Goal: Contribute content: Contribute content

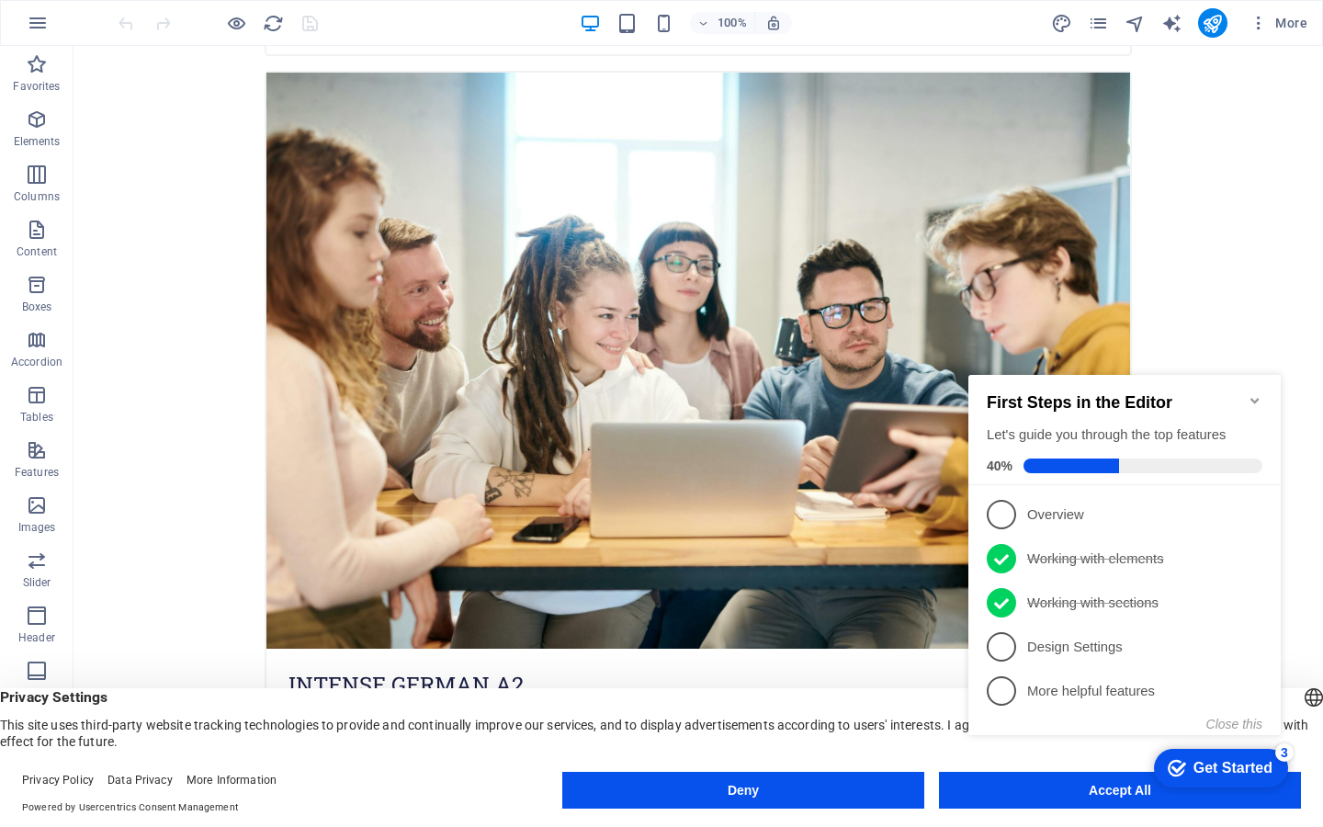
scroll to position [2625, 0]
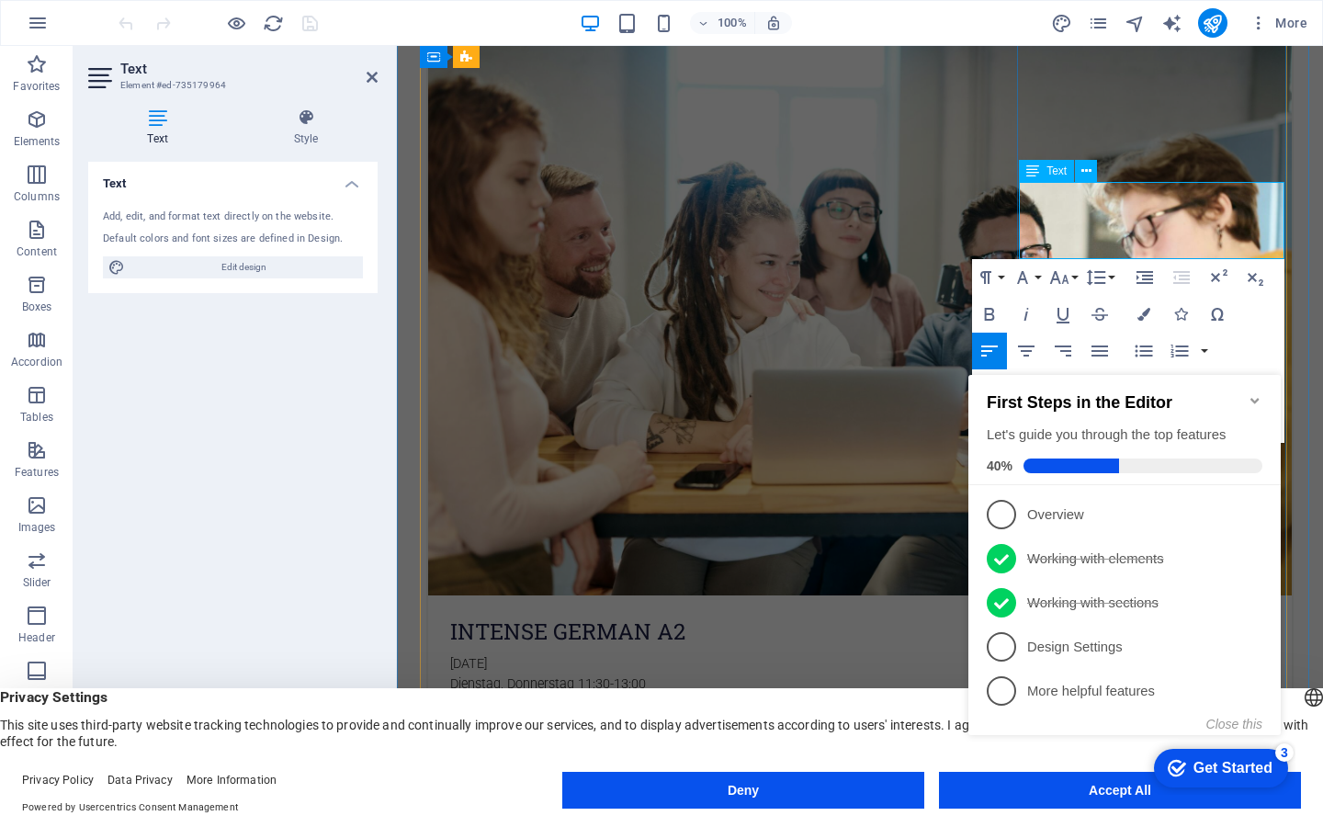
drag, startPoint x: 1182, startPoint y: 232, endPoint x: 1187, endPoint y: 248, distance: 17.2
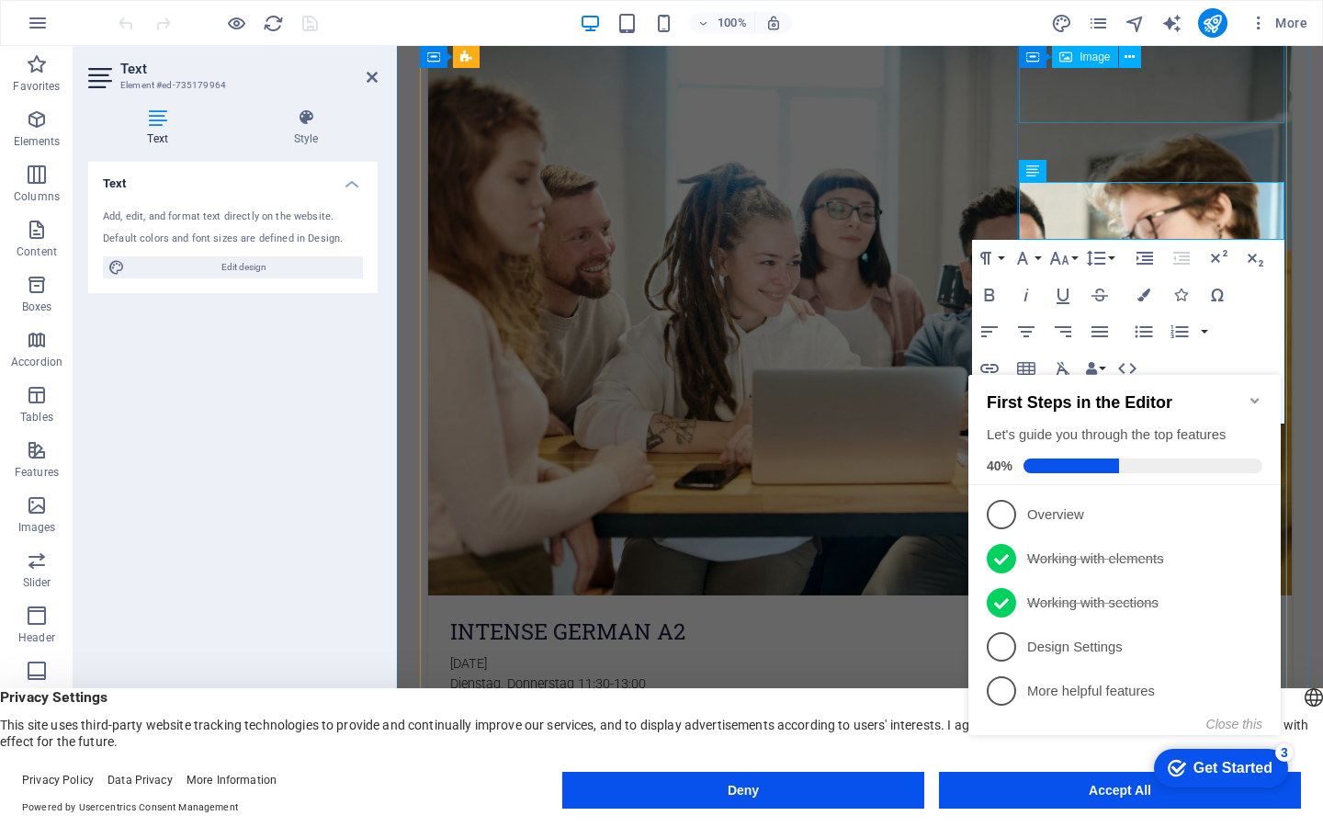
drag, startPoint x: 1602, startPoint y: 74, endPoint x: 1279, endPoint y: 186, distance: 342.3
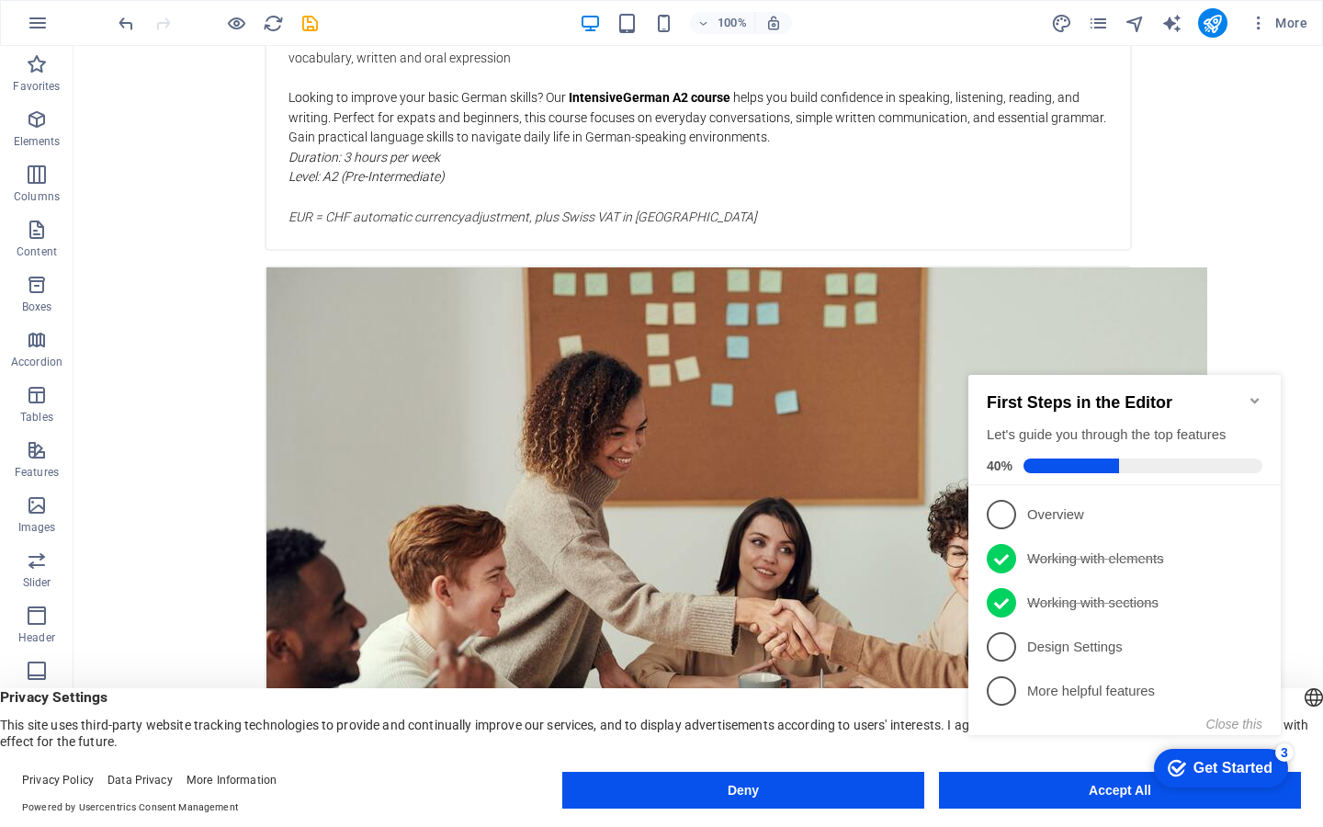
scroll to position [3317, 0]
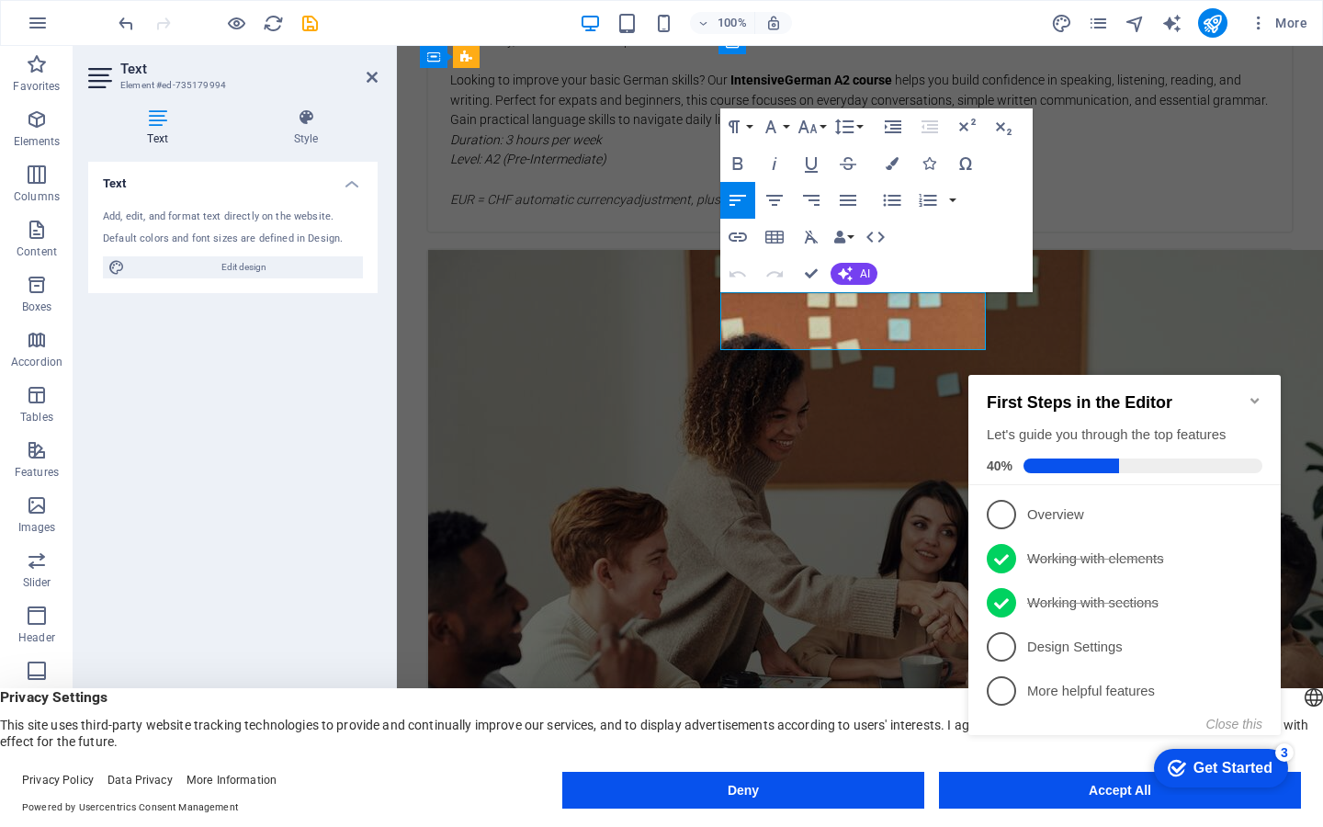
drag, startPoint x: 816, startPoint y: 319, endPoint x: 850, endPoint y: 321, distance: 34.0
drag, startPoint x: 850, startPoint y: 318, endPoint x: 862, endPoint y: 346, distance: 30.9
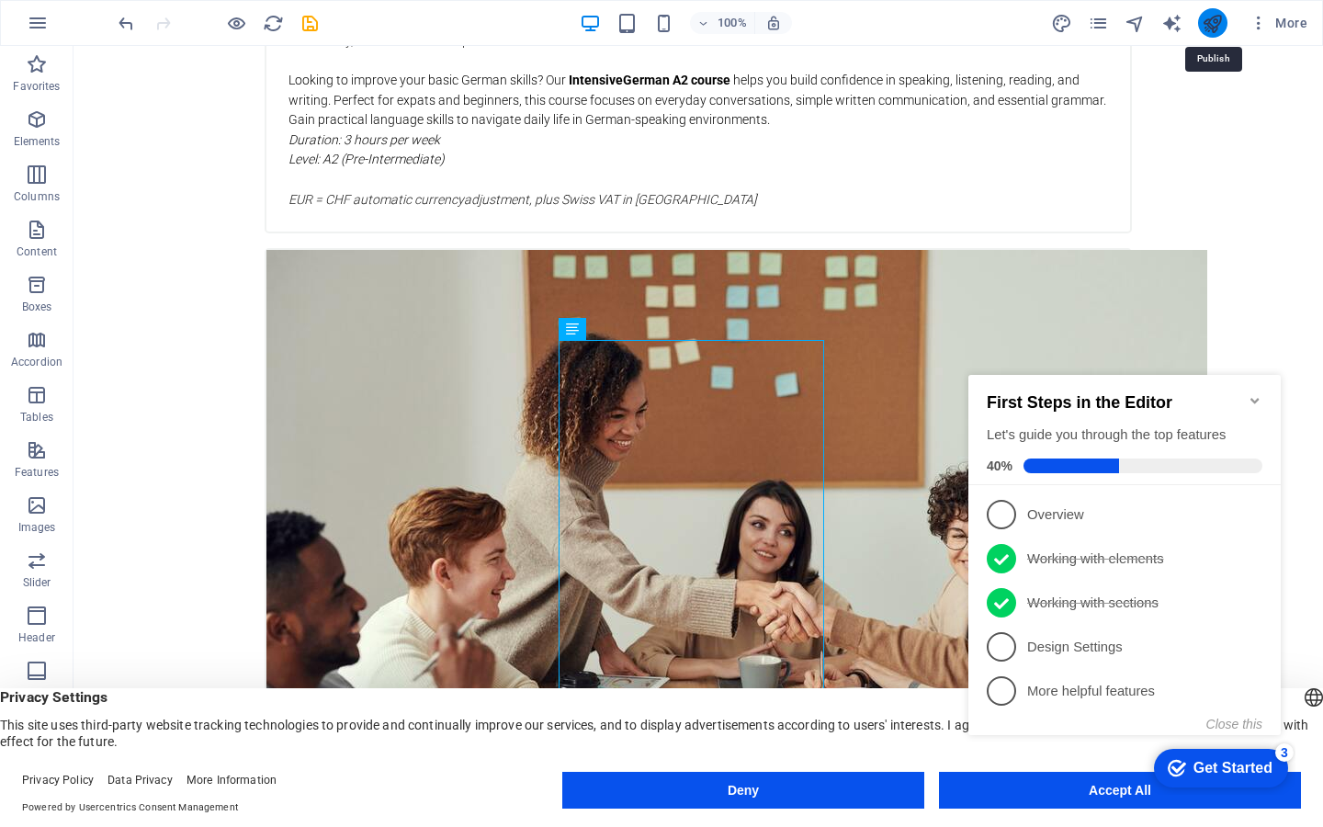
click at [1209, 25] on icon "publish" at bounding box center [1212, 23] width 21 height 21
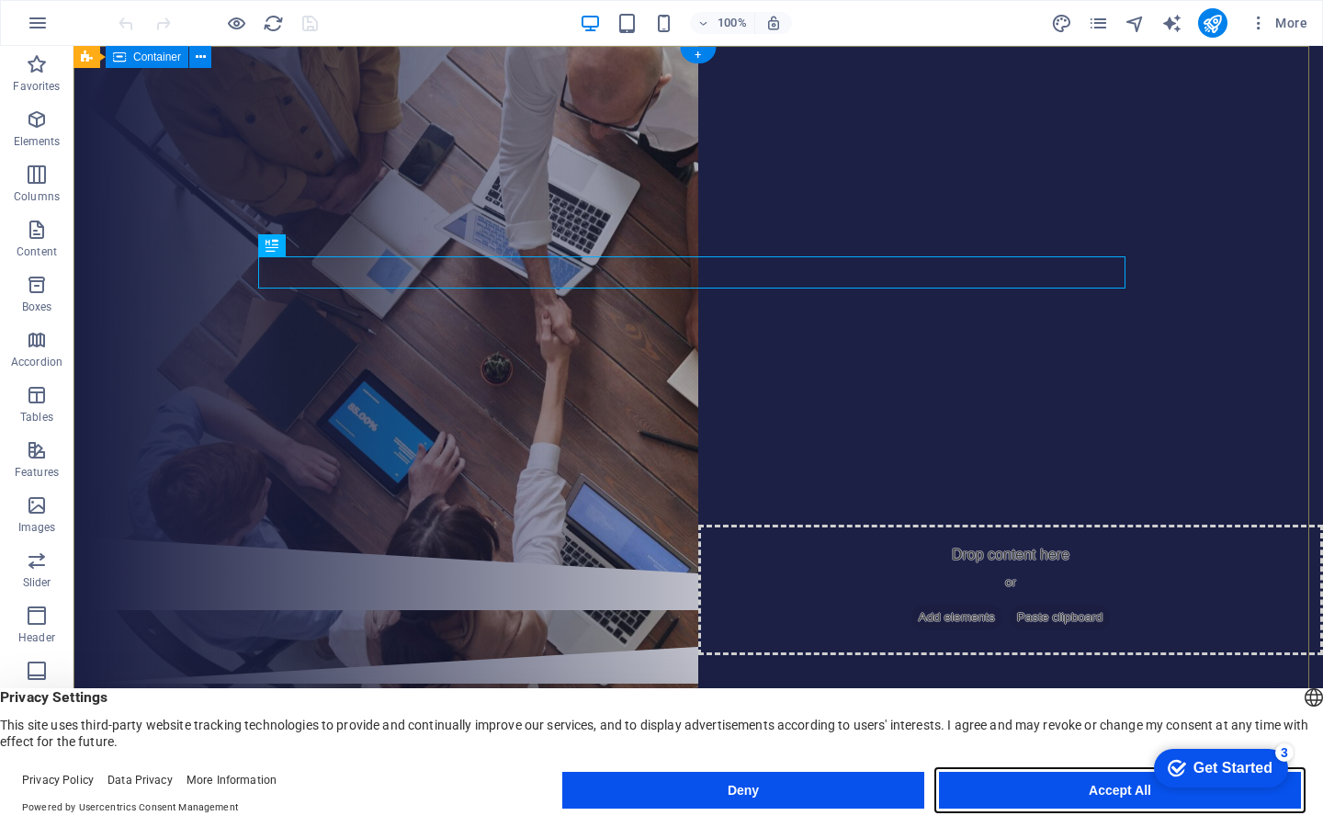
click at [1088, 783] on button "Accept All" at bounding box center [1120, 790] width 362 height 37
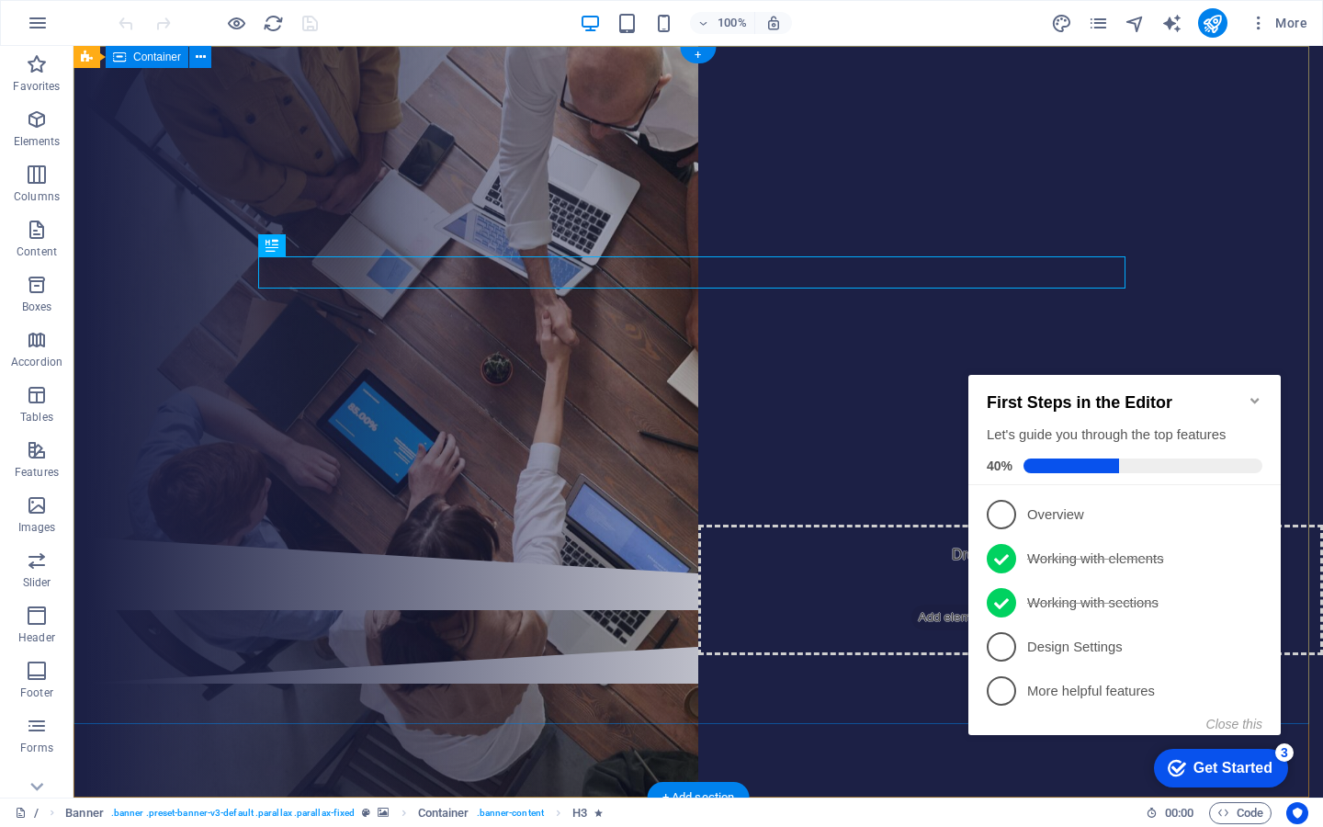
click at [1220, 132] on div "Are you ready to learn german? ONLINE Deutschschule [GEOGRAPHIC_DATA] – GERMAN …" at bounding box center [697, 291] width 1249 height 491
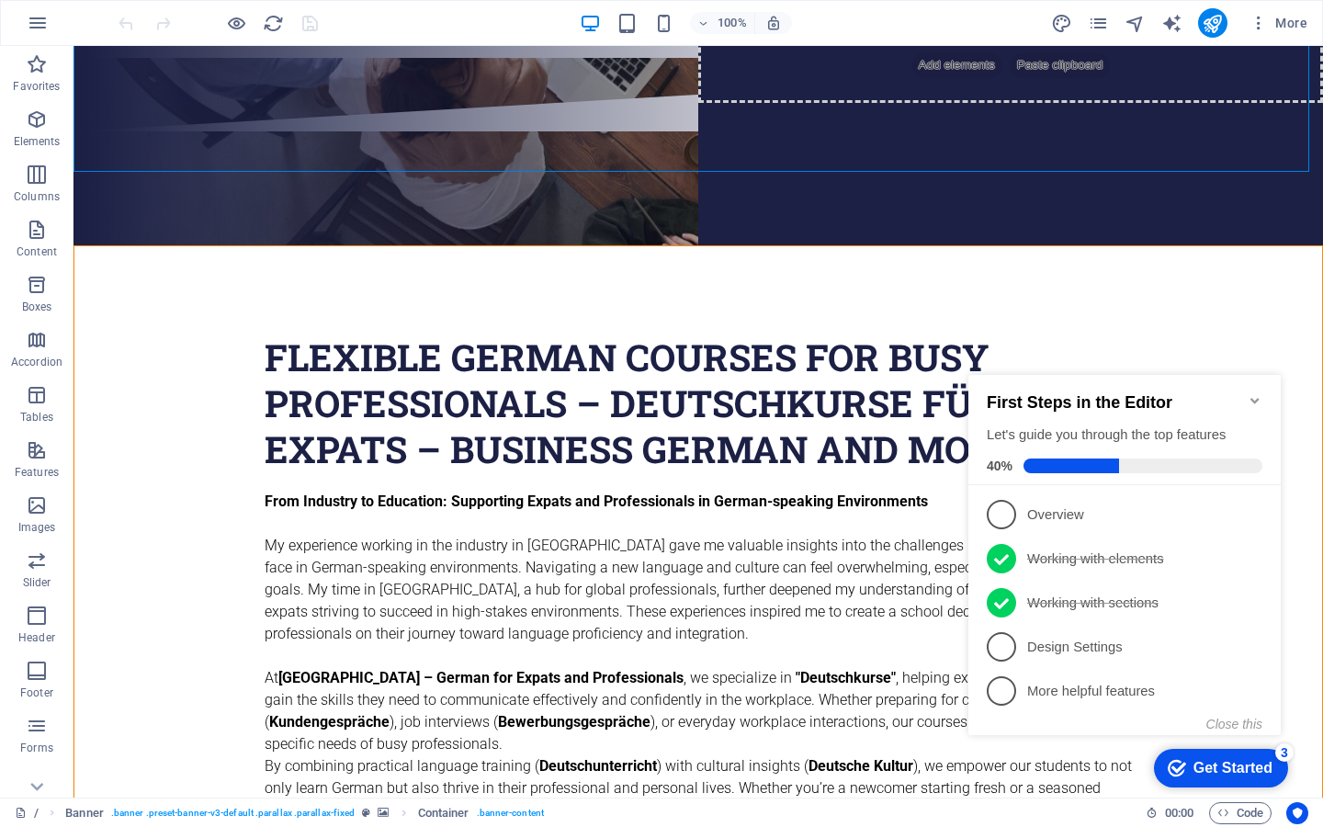
scroll to position [570, 0]
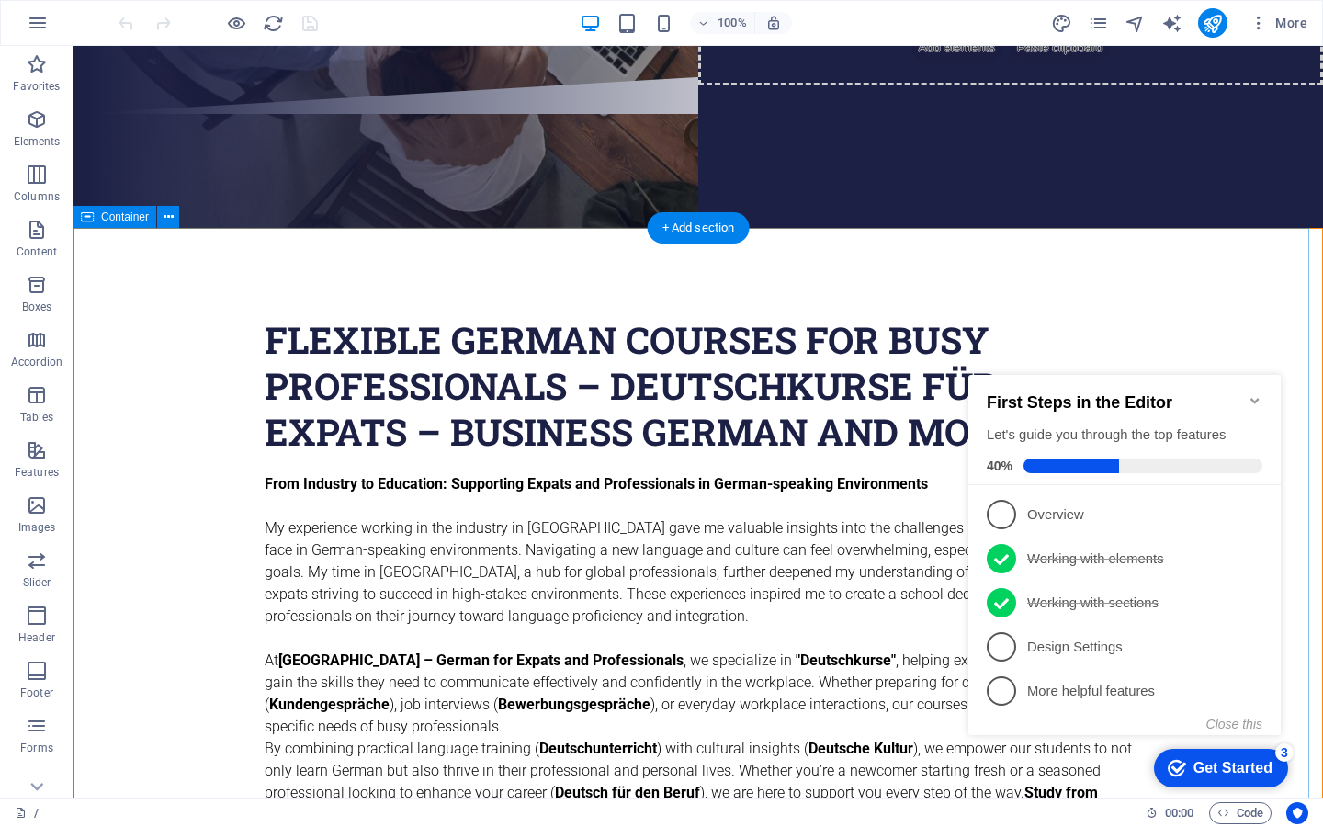
click at [1255, 398] on icon "Minimize checklist" at bounding box center [1254, 401] width 8 height 6
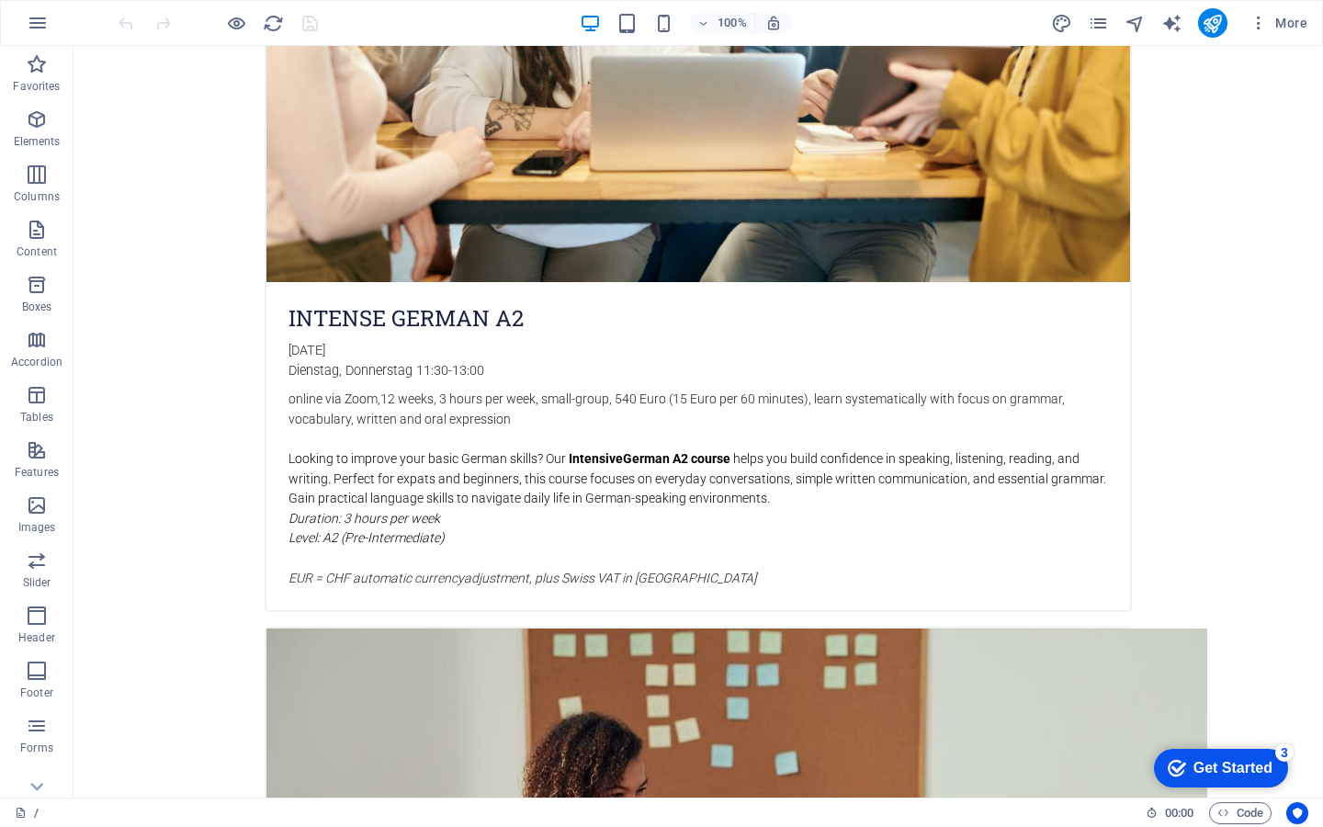
scroll to position [3188, 0]
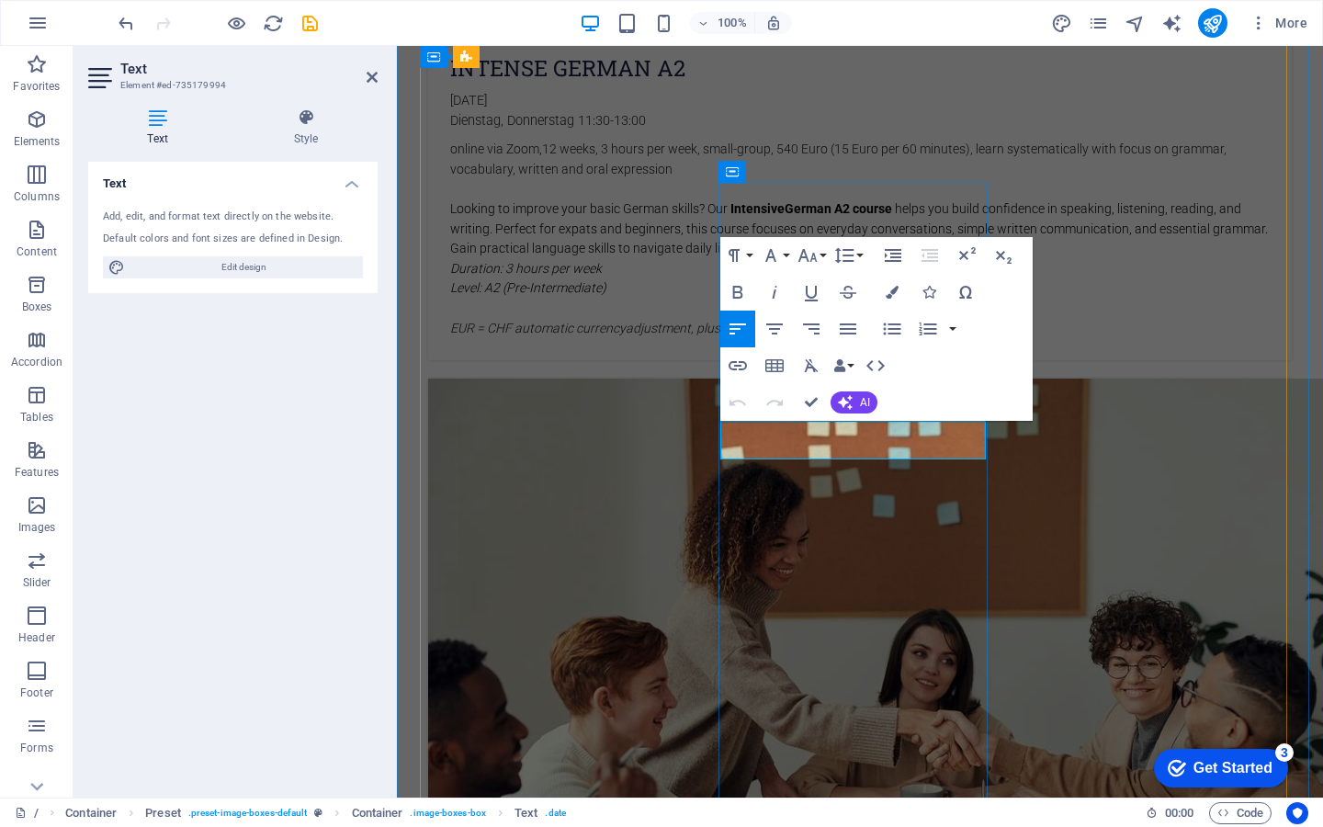
drag, startPoint x: 853, startPoint y: 432, endPoint x: 908, endPoint y: 432, distance: 55.1
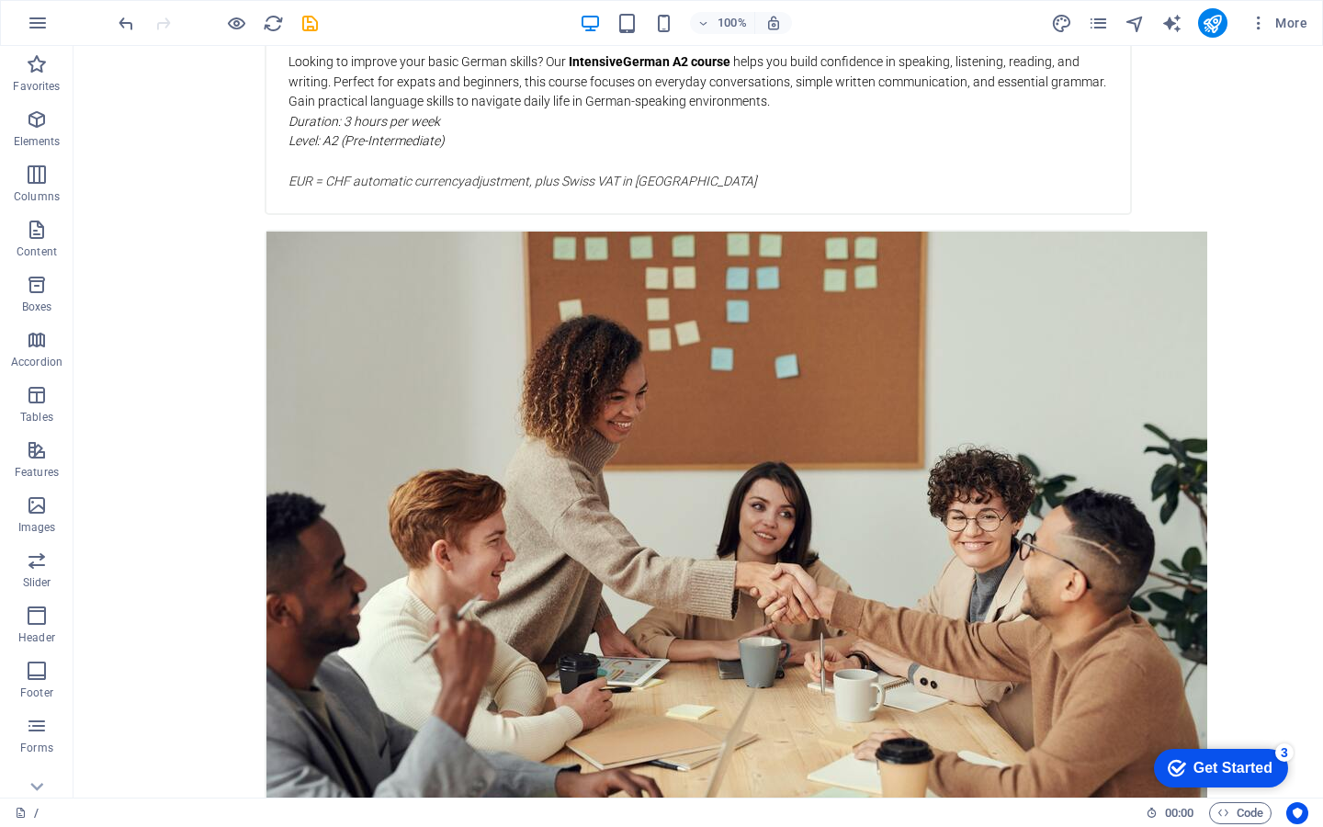
scroll to position [3370, 0]
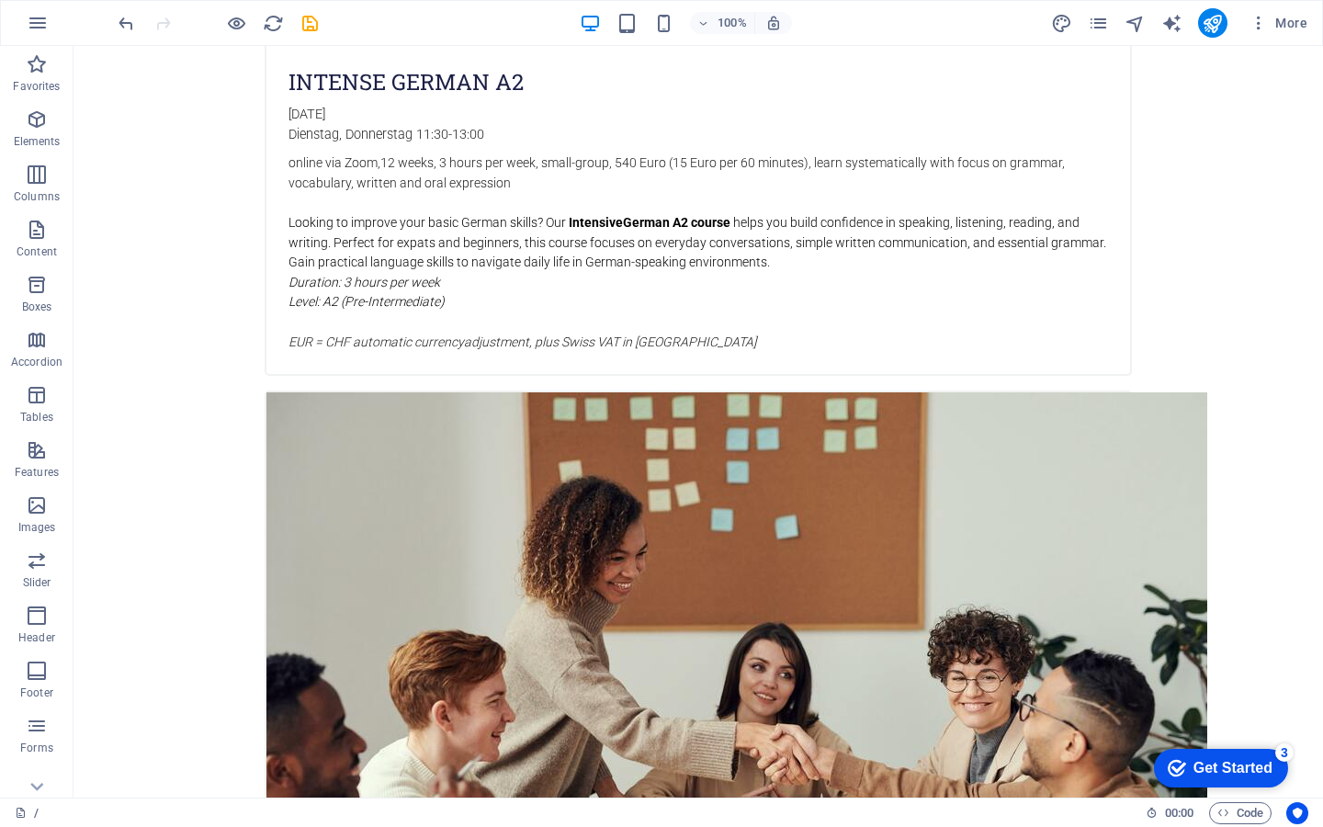
scroll to position [3246, 0]
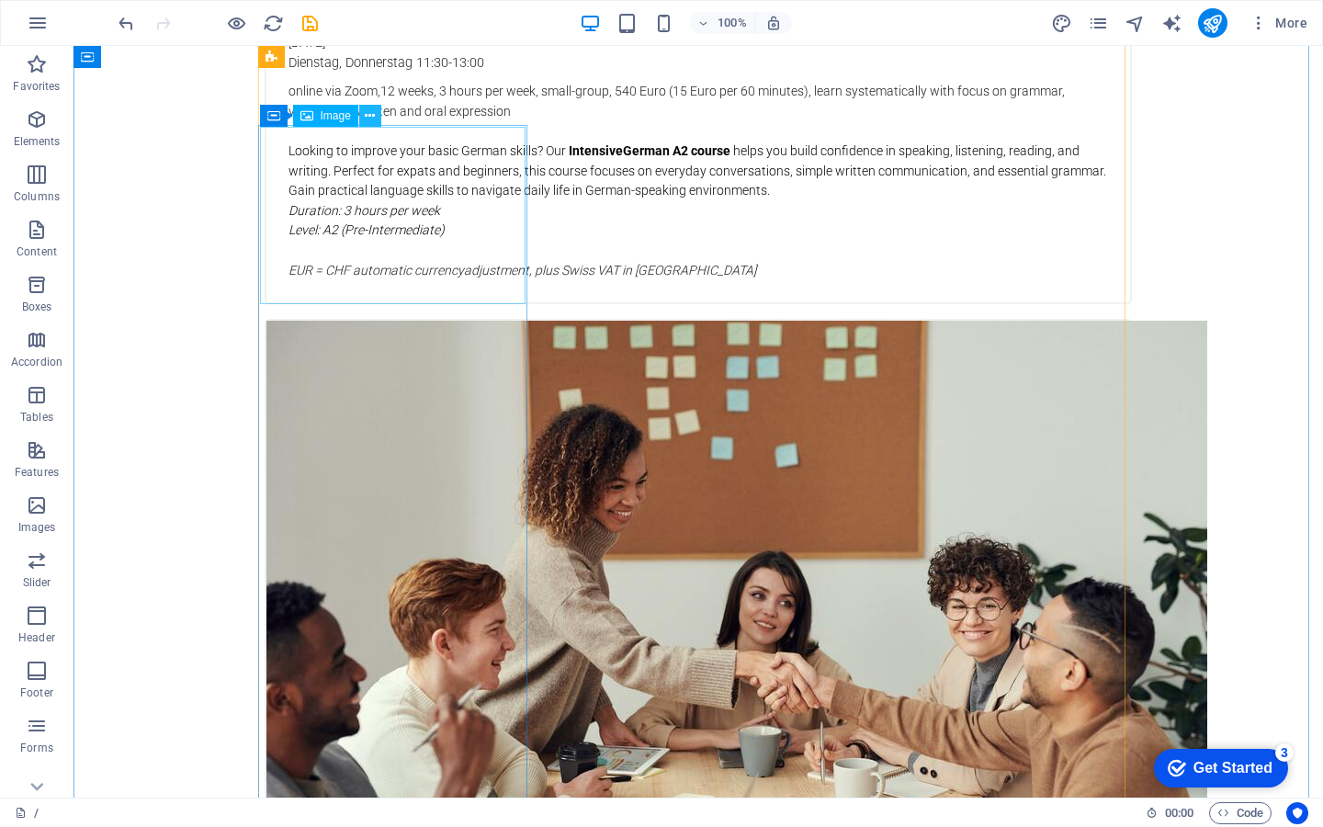
click at [368, 121] on icon at bounding box center [370, 116] width 10 height 19
drag, startPoint x: 468, startPoint y: 157, endPoint x: 444, endPoint y: 210, distance: 58.4
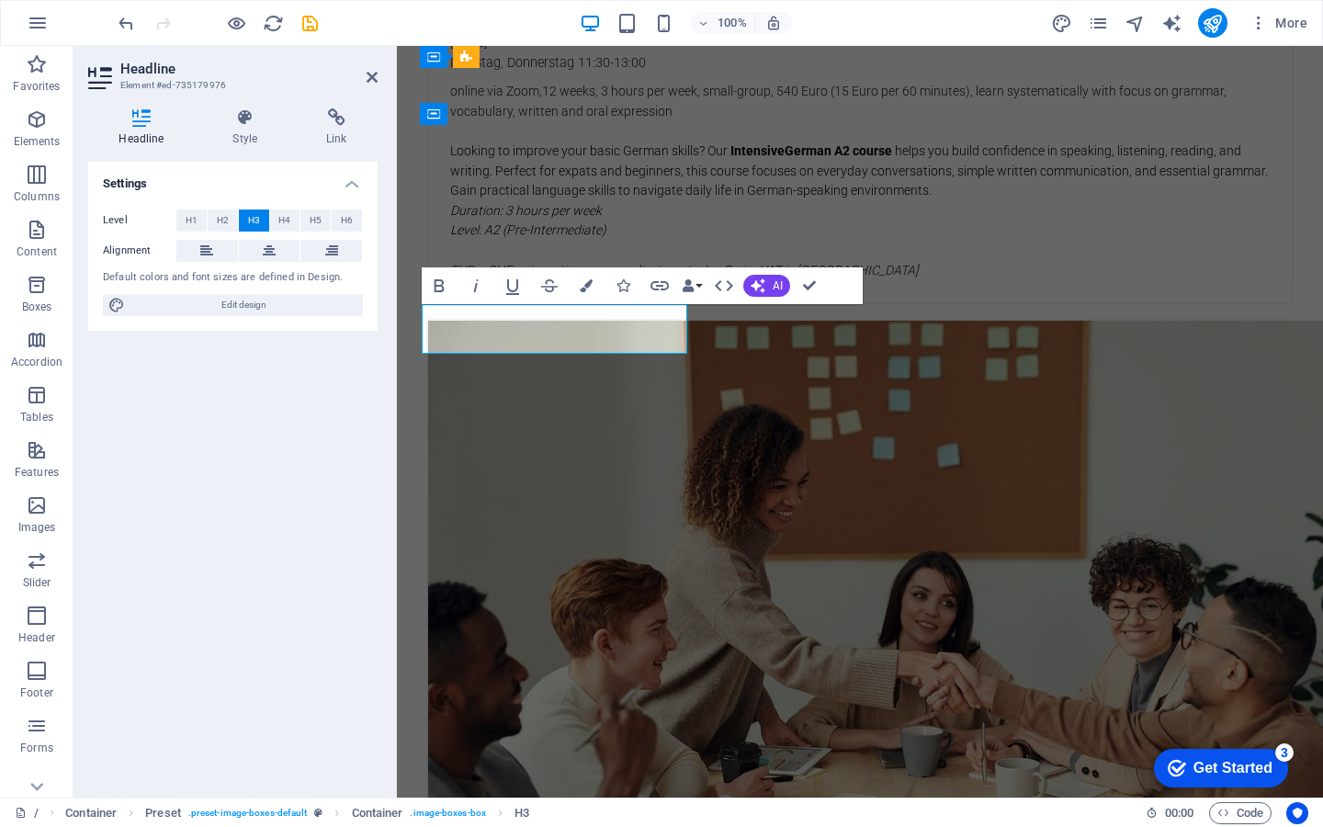
drag, startPoint x: 630, startPoint y: 335, endPoint x: 660, endPoint y: 341, distance: 29.9
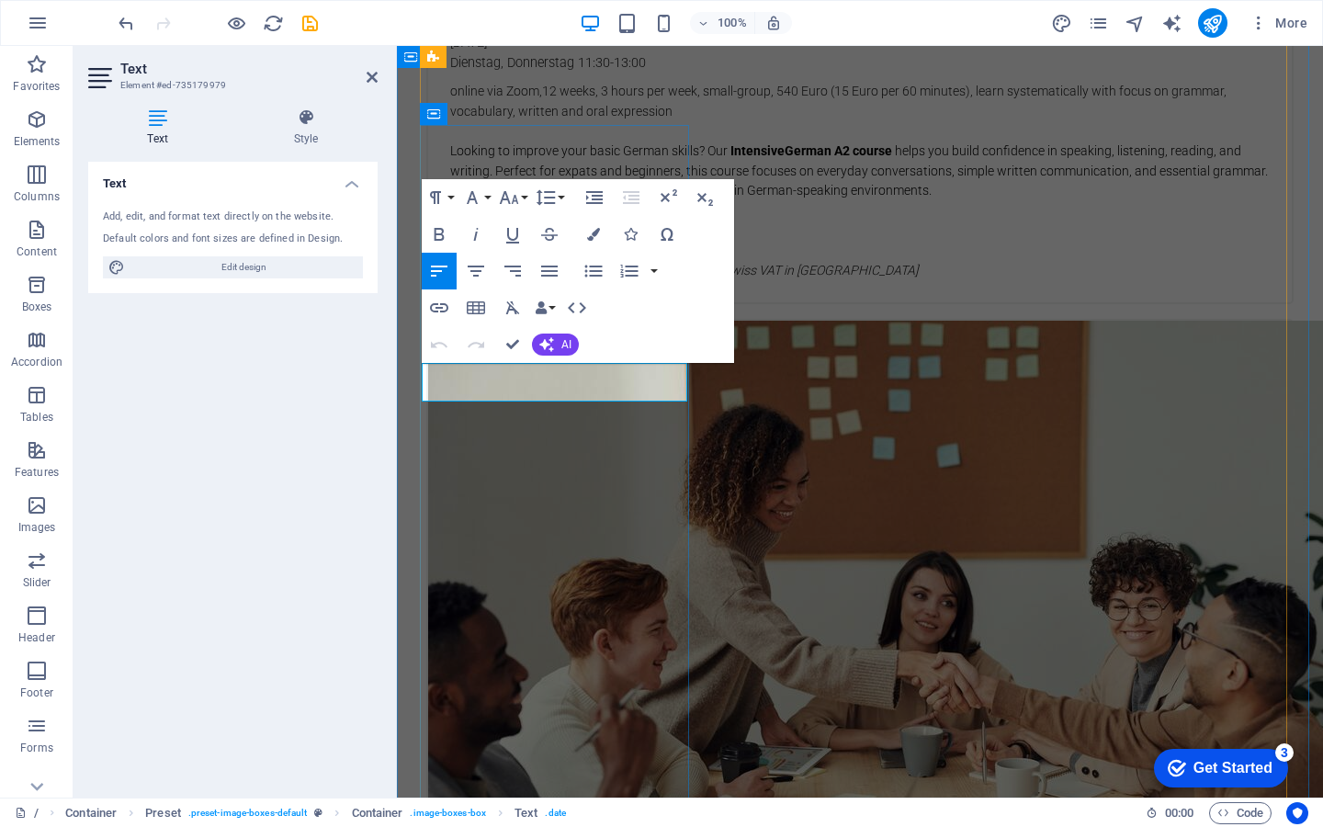
drag, startPoint x: 511, startPoint y: 390, endPoint x: 462, endPoint y: 389, distance: 48.7
drag, startPoint x: 517, startPoint y: 392, endPoint x: 614, endPoint y: 384, distance: 96.8
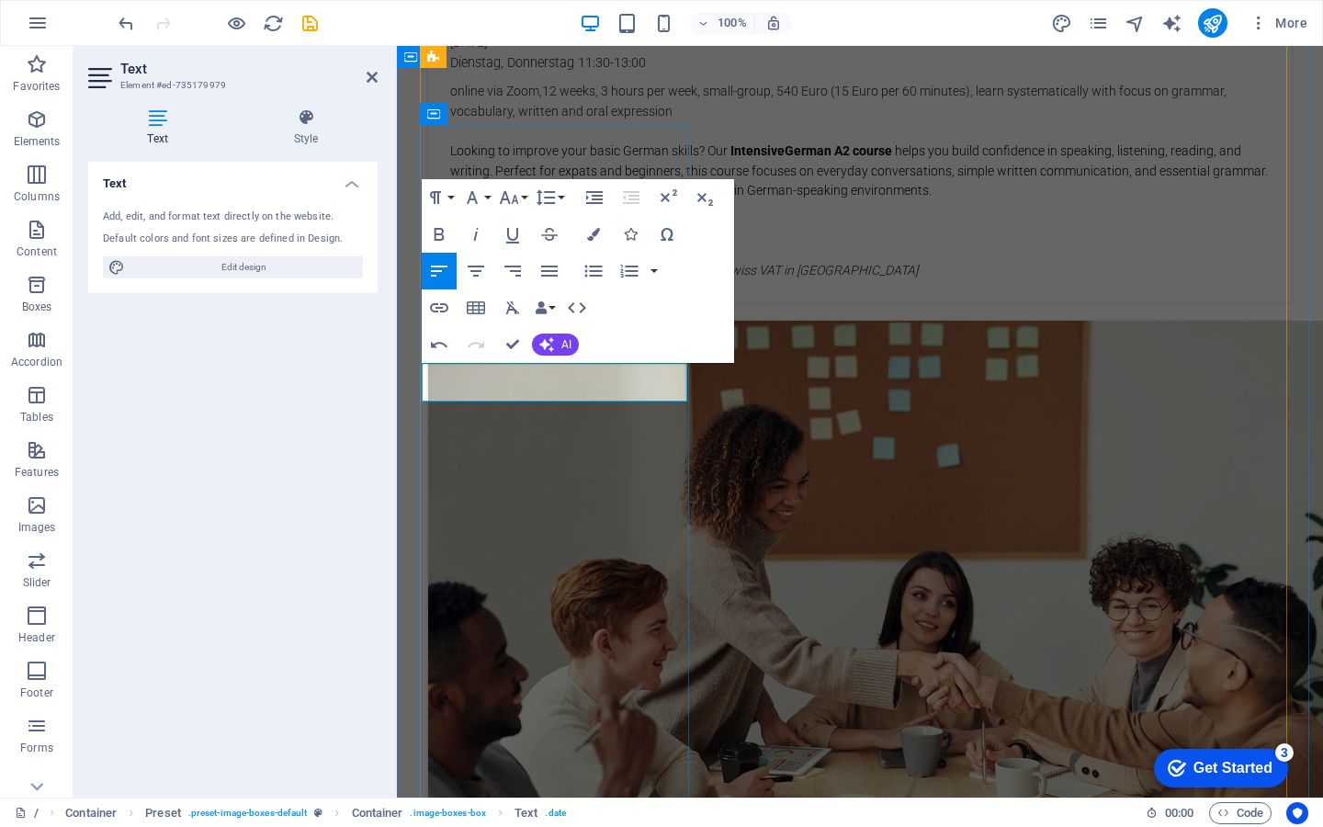
drag, startPoint x: 614, startPoint y: 384, endPoint x: 500, endPoint y: 507, distance: 167.7
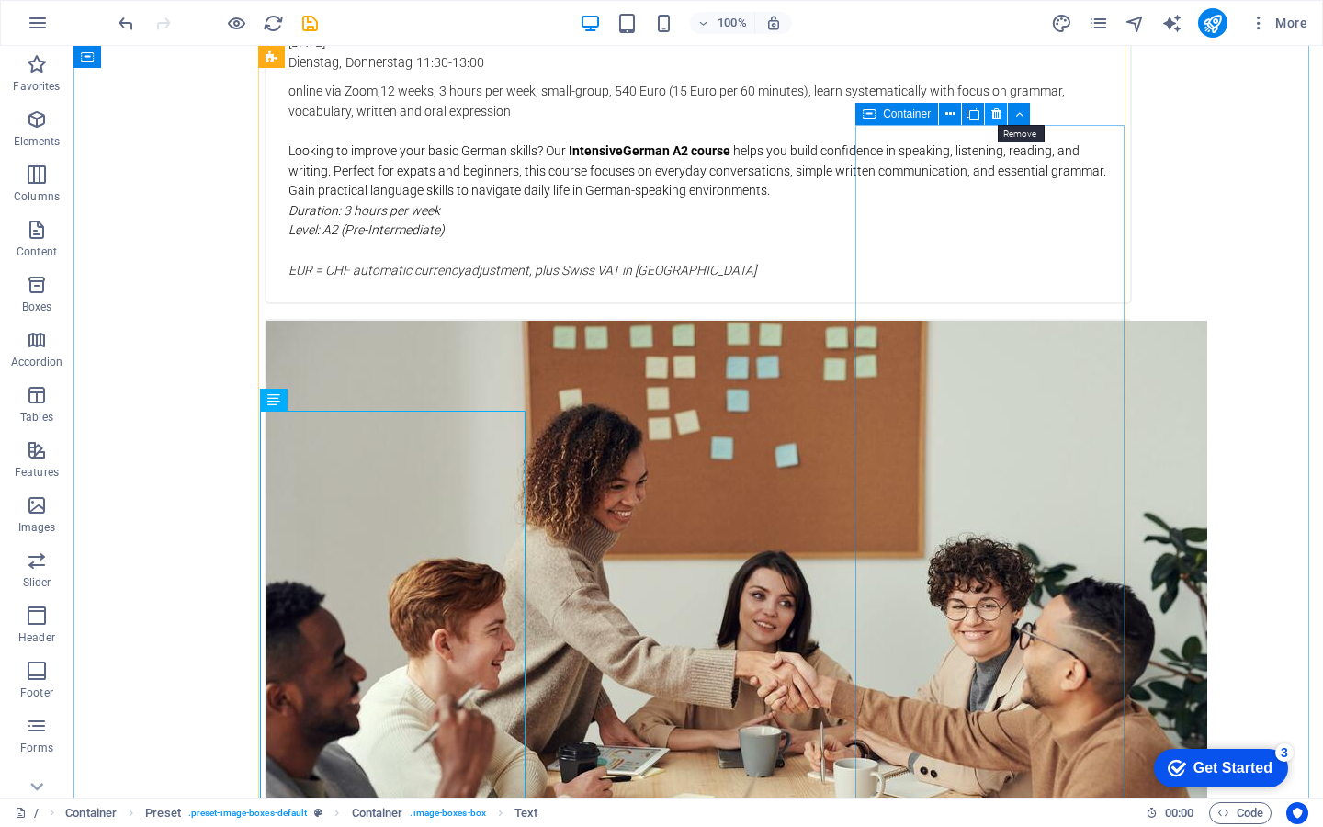
click at [995, 108] on icon at bounding box center [996, 114] width 10 height 19
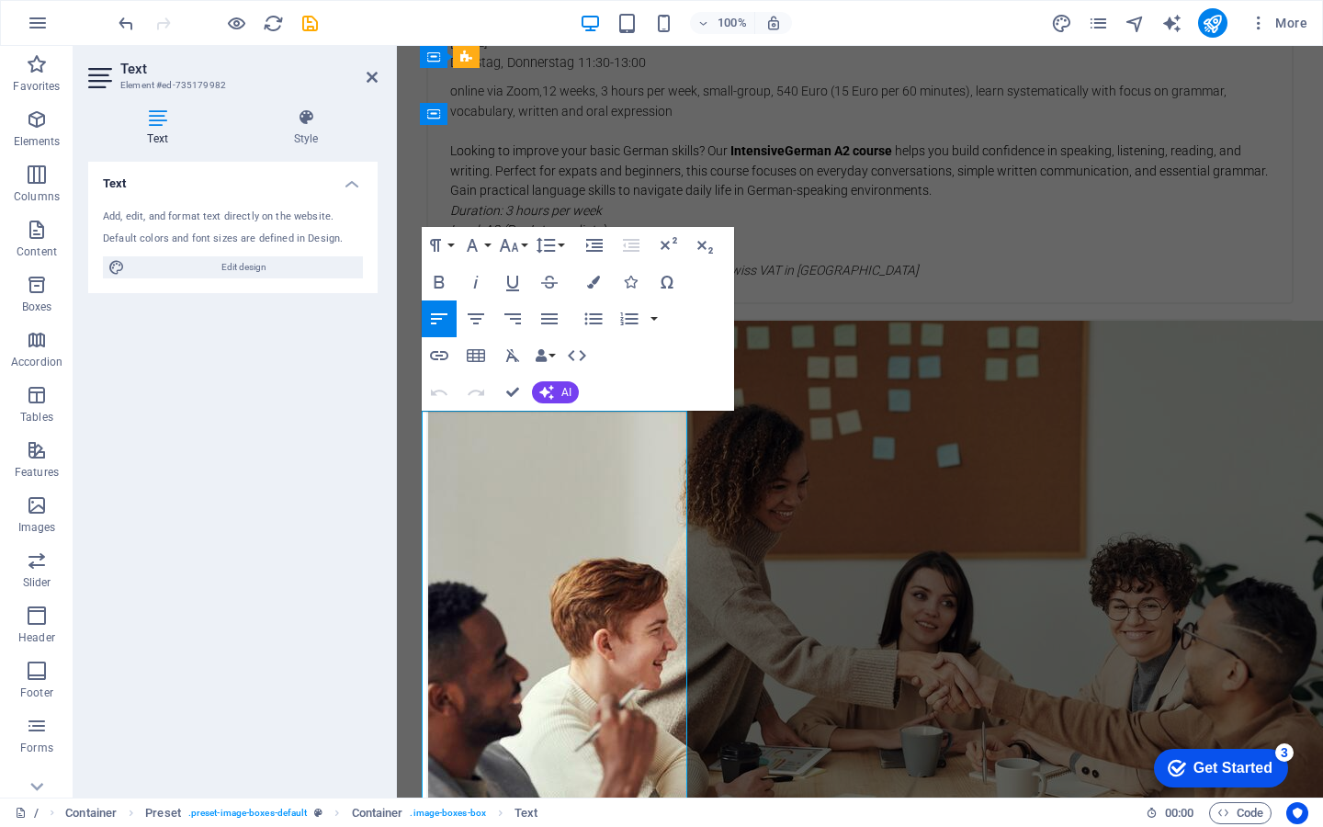
drag, startPoint x: 627, startPoint y: 438, endPoint x: 644, endPoint y: 473, distance: 39.0
copy p "online via Zoom, 8 weeks, small-group, 120 Euro ( 1 hour per week, 15 Euro per …"
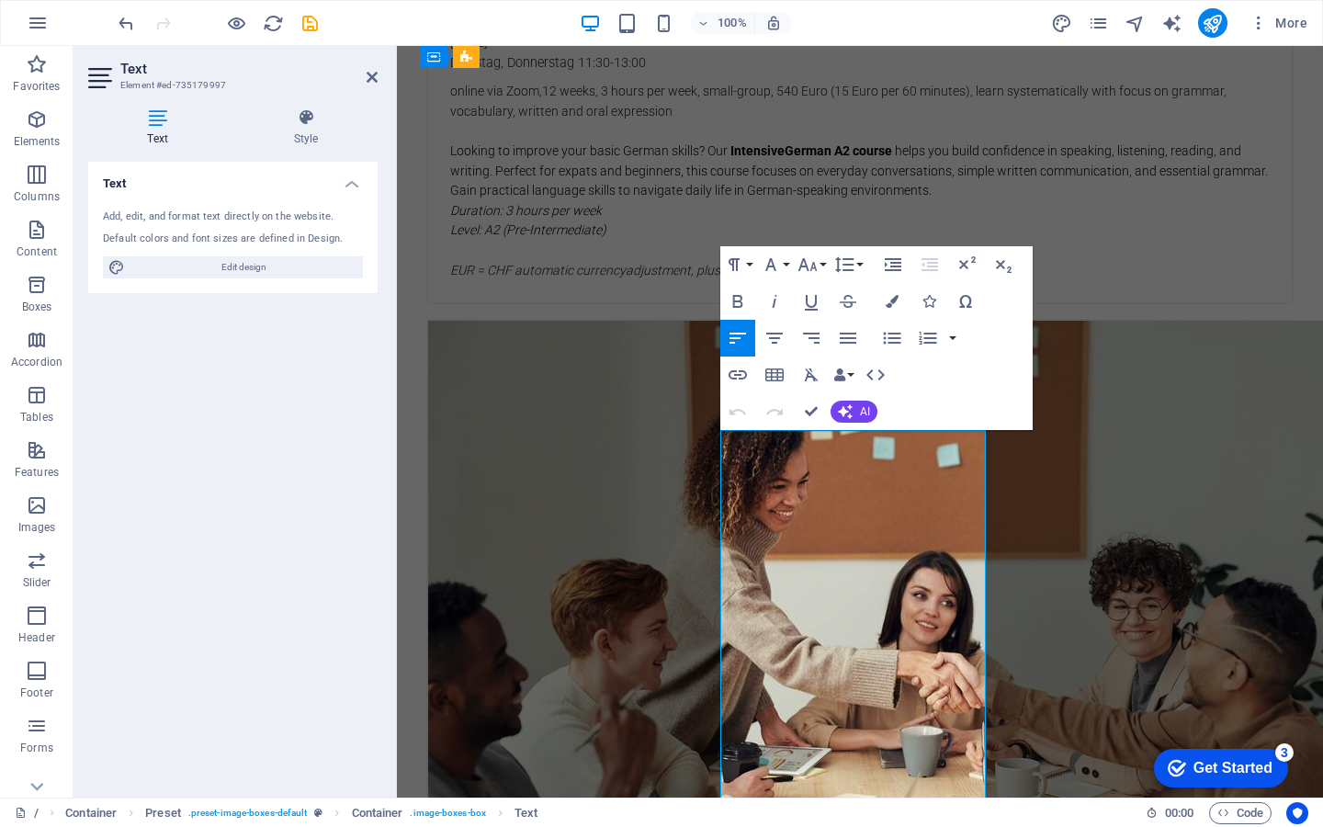
drag, startPoint x: 775, startPoint y: 475, endPoint x: 828, endPoint y: 503, distance: 59.2
drag, startPoint x: 925, startPoint y: 461, endPoint x: 964, endPoint y: 492, distance: 49.6
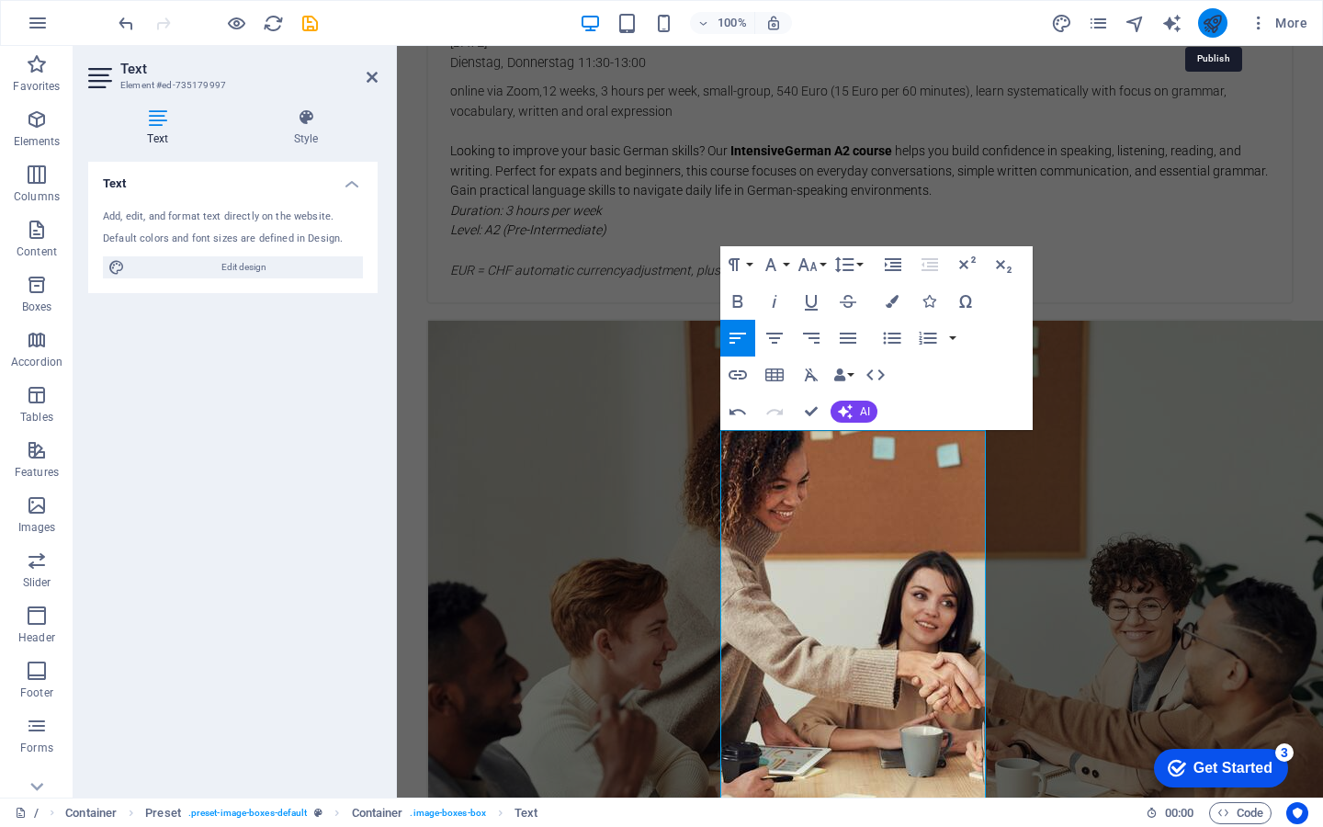
click at [1218, 17] on icon "publish" at bounding box center [1212, 23] width 21 height 21
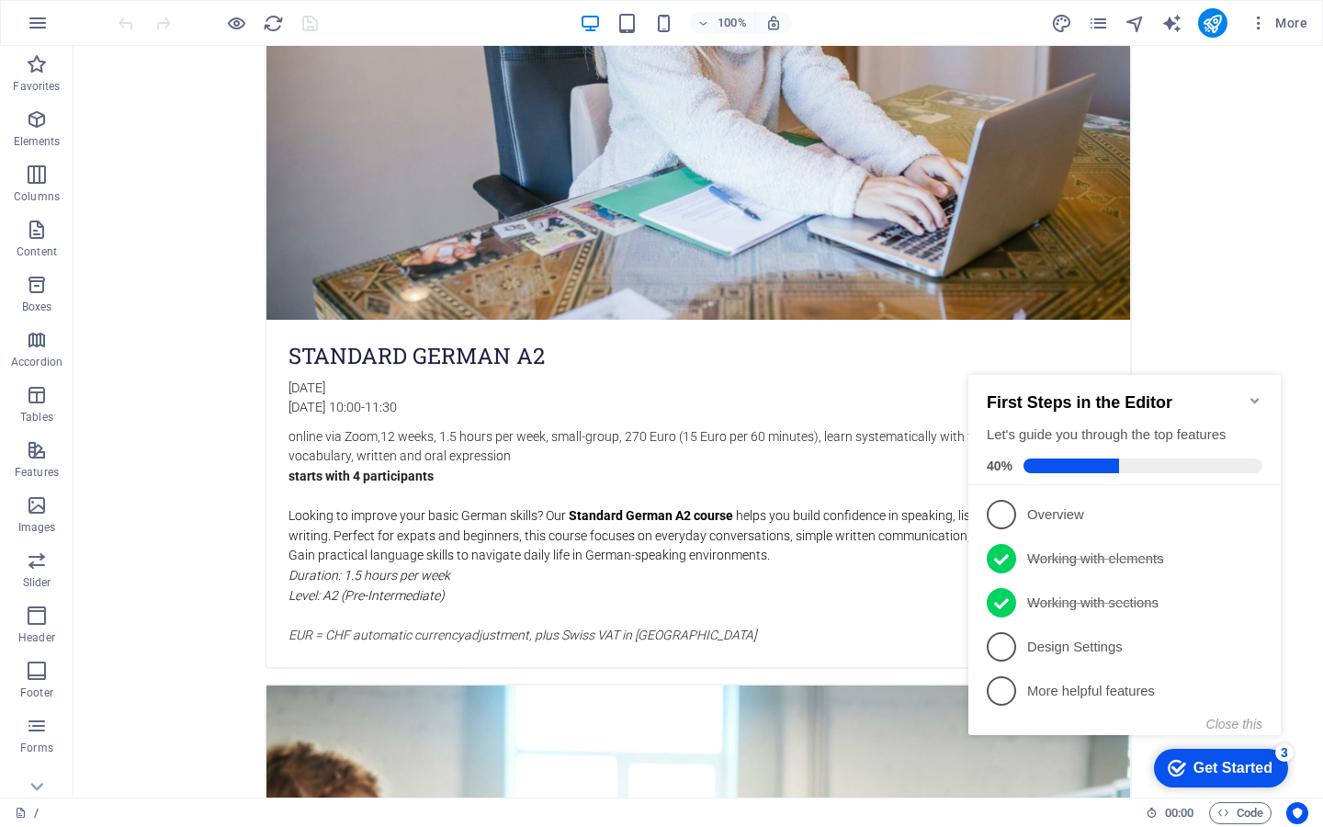
scroll to position [1782, 0]
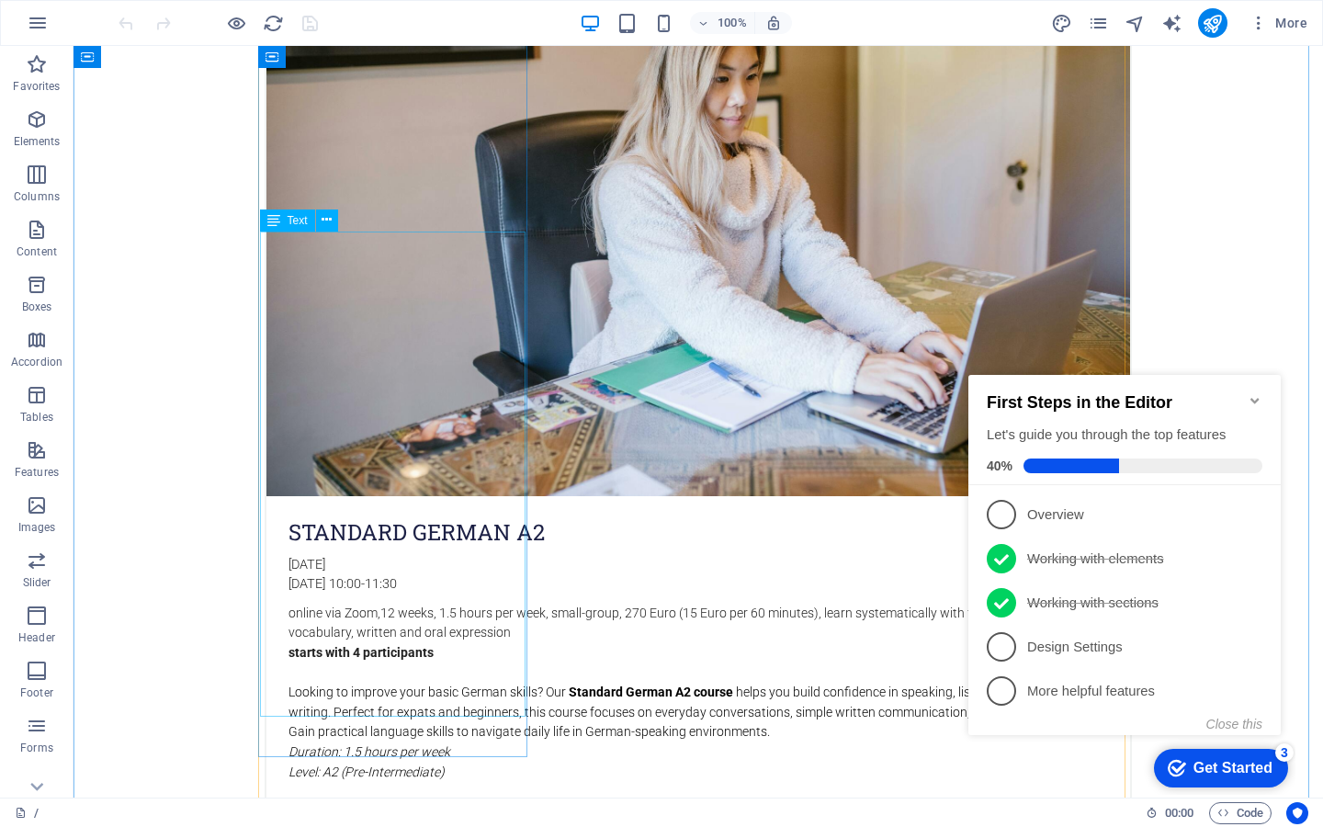
click at [351, 604] on div "online via Zoom, 12 weeks, 1.5 hours per week, small-group, 270 Euro (15 Euro p…" at bounding box center [698, 724] width 864 height 241
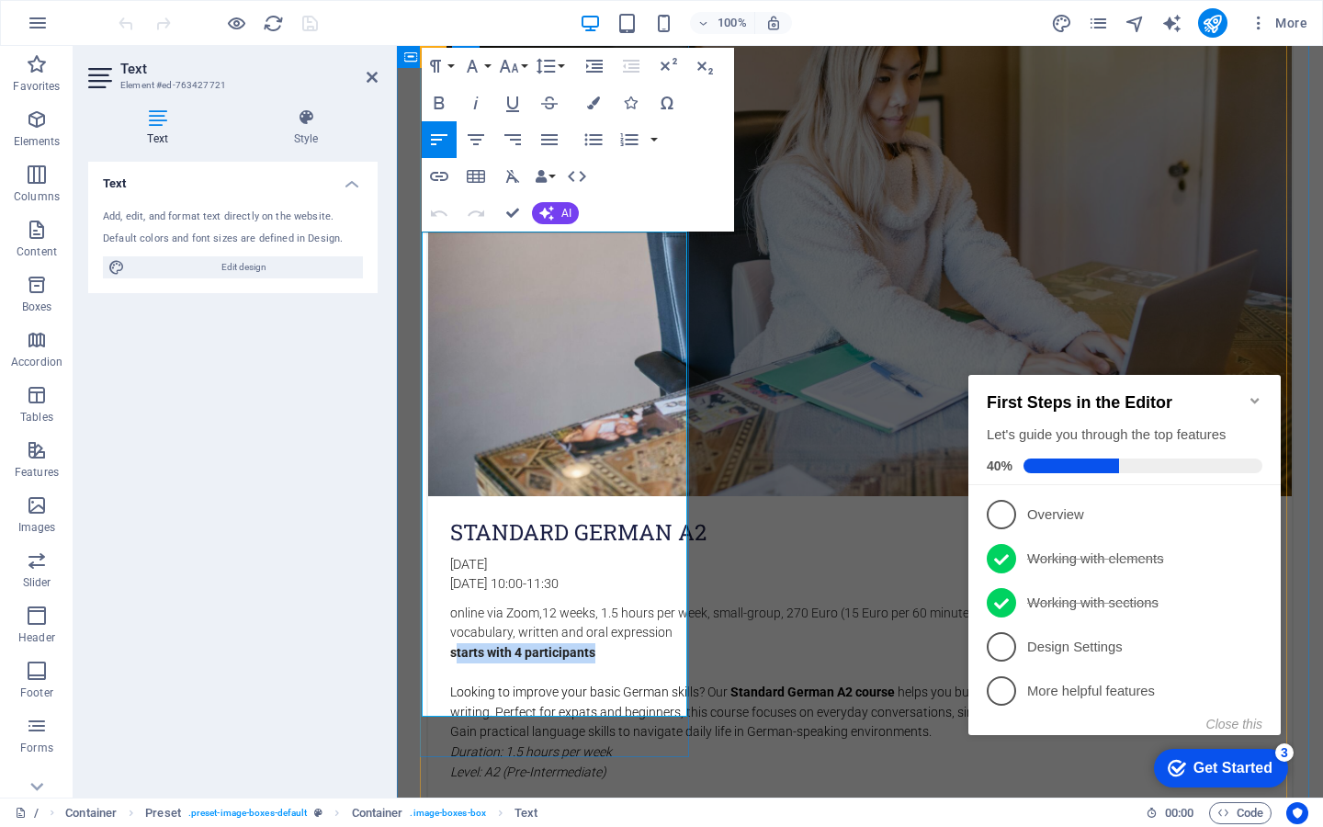
drag, startPoint x: 447, startPoint y: 336, endPoint x: 632, endPoint y: 333, distance: 184.7
click at [632, 643] on p "starts with 4 participants" at bounding box center [859, 653] width 819 height 20
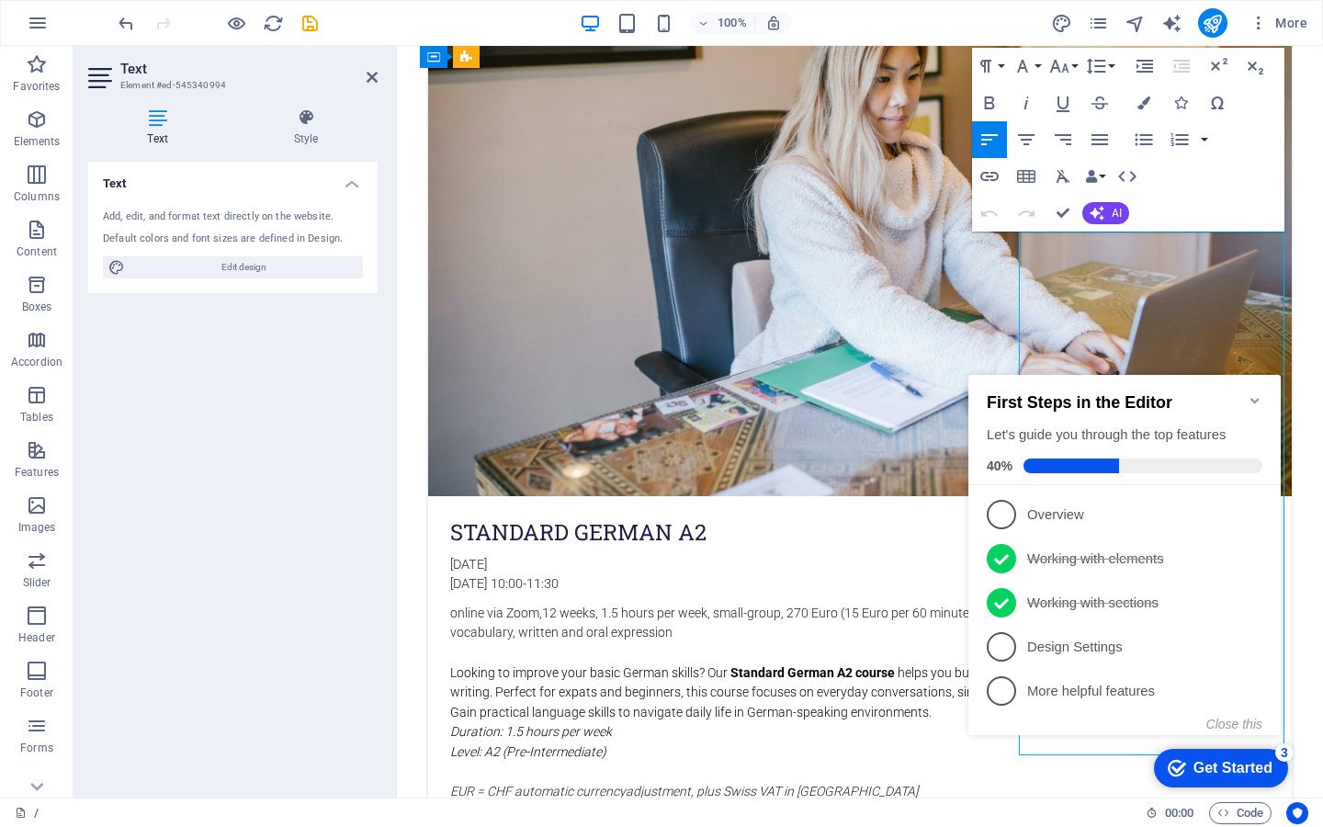
drag, startPoint x: 1040, startPoint y: 338, endPoint x: 1218, endPoint y: 336, distance: 178.2
drag, startPoint x: 1196, startPoint y: 338, endPoint x: 1034, endPoint y: 344, distance: 161.8
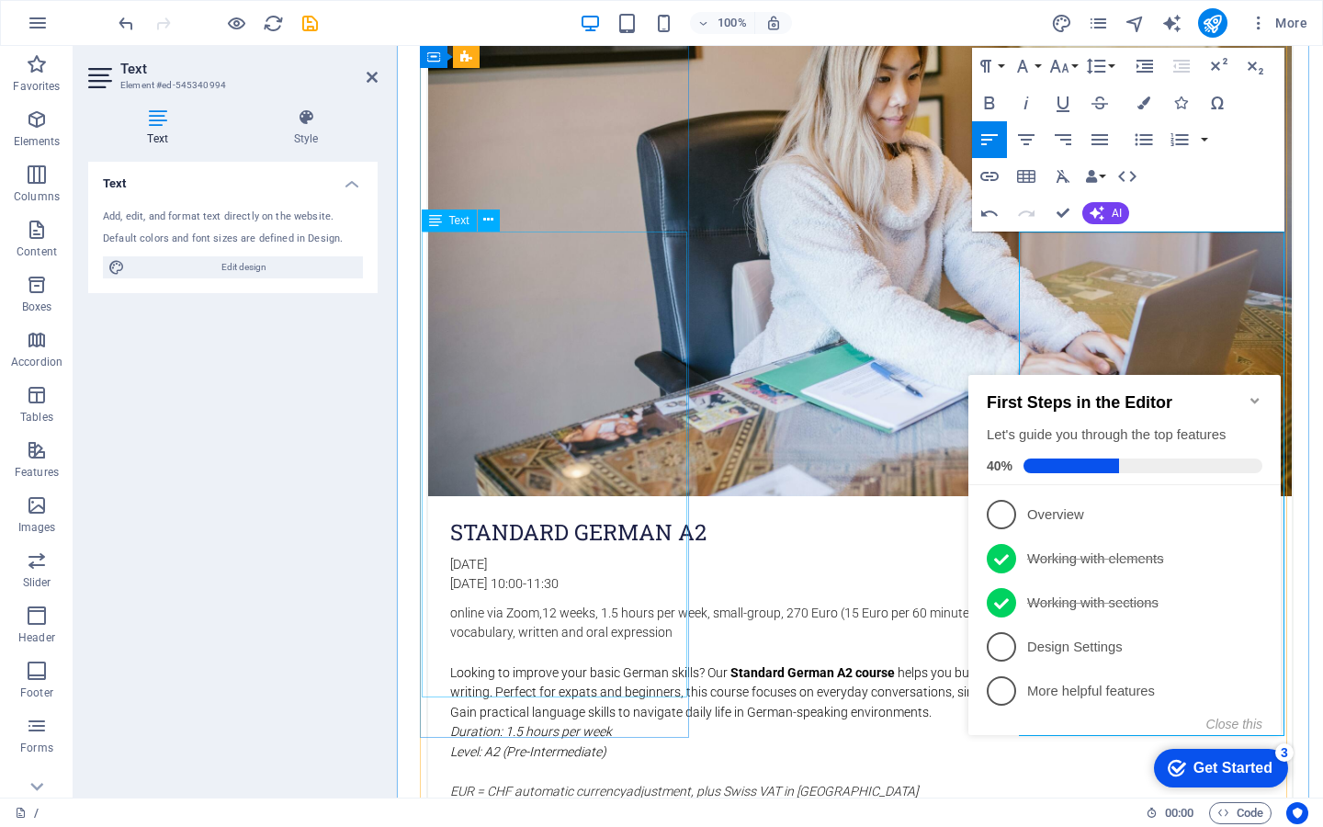
click at [567, 604] on div "online via Zoom, 12 weeks, 1.5 hours per week, small-group, 270 Euro (15 Euro p…" at bounding box center [860, 714] width 864 height 220
